Goal: Task Accomplishment & Management: Manage account settings

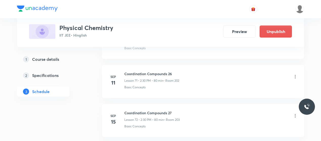
scroll to position [3421, 0]
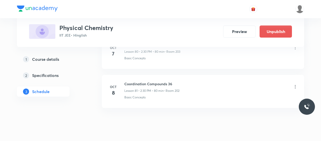
click at [296, 84] on icon at bounding box center [295, 86] width 5 height 5
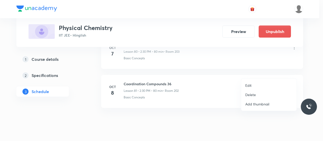
click at [252, 93] on p "Delete" at bounding box center [251, 94] width 11 height 5
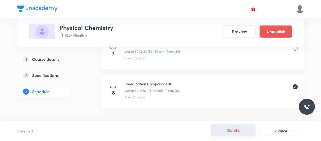
click at [234, 132] on button "Delete" at bounding box center [233, 131] width 44 height 12
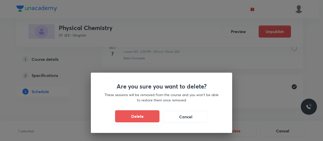
click at [142, 119] on button "Delete" at bounding box center [137, 116] width 44 height 12
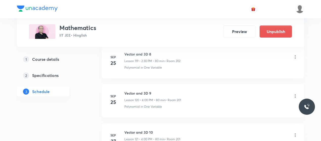
scroll to position [5097, 0]
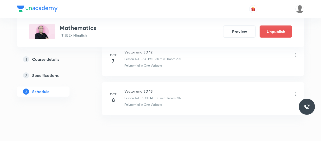
click at [140, 82] on li "Oct 8 Vector and 3D 13 Lesson 124 • 5:30 PM • 80 min • Room 202 Polynomial in O…" at bounding box center [203, 98] width 202 height 33
copy h6 "Vector and 3D 13"
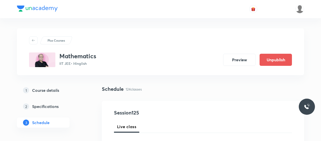
scroll to position [72, 0]
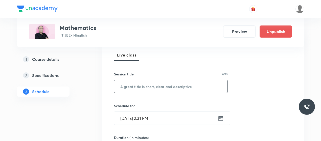
click at [152, 84] on input "text" at bounding box center [170, 86] width 113 height 13
paste input "Vector and 3D 13"
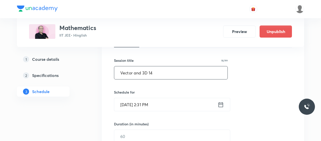
scroll to position [93, 0]
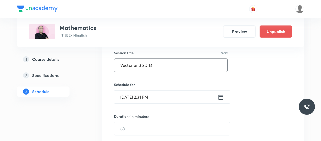
type input "Vector and 3D 14"
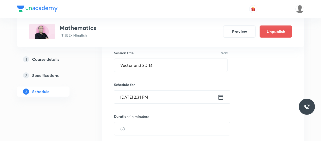
click at [131, 93] on input "Oct 8, 2025, 2:31 PM" at bounding box center [165, 97] width 103 height 13
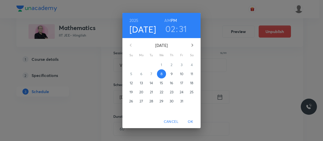
click at [172, 26] on h3 "02" at bounding box center [170, 28] width 10 height 11
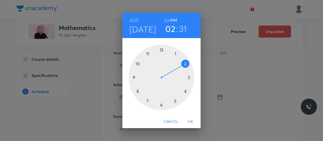
click at [185, 62] on div at bounding box center [162, 78] width 66 height 66
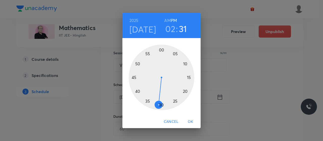
click at [152, 104] on div at bounding box center [162, 78] width 66 height 66
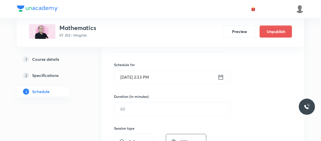
scroll to position [127, 0]
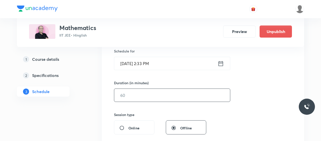
click at [136, 101] on input "text" at bounding box center [172, 95] width 116 height 13
type input "8"
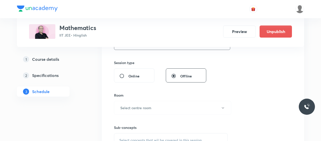
scroll to position [187, 0]
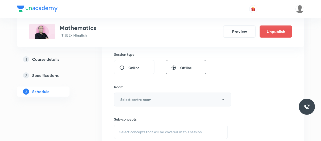
type input "75"
click at [149, 99] on h6 "Select centre room" at bounding box center [135, 99] width 31 height 5
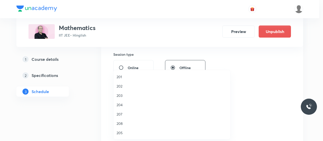
click at [121, 96] on span "203" at bounding box center [172, 95] width 111 height 5
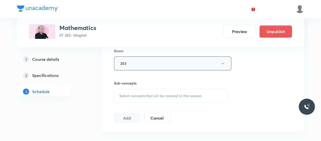
scroll to position [226, 0]
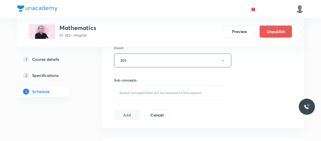
click at [163, 91] on span "Select concepts that wil be covered in this session" at bounding box center [160, 93] width 82 height 4
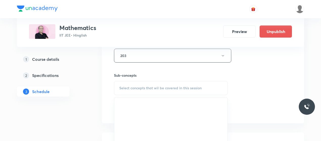
scroll to position [231, 0]
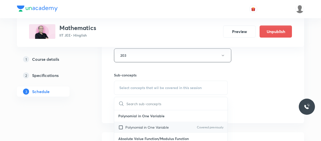
click at [130, 127] on p "Polynomial in One Variable" at bounding box center [146, 127] width 43 height 5
checkbox input "true"
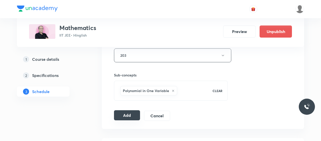
click at [123, 115] on button "Add" at bounding box center [127, 115] width 26 height 10
